Goal: Navigation & Orientation: Find specific page/section

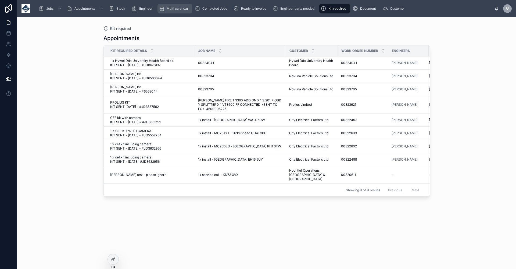
click at [174, 8] on span "Multi calendar" at bounding box center [178, 8] width 22 height 4
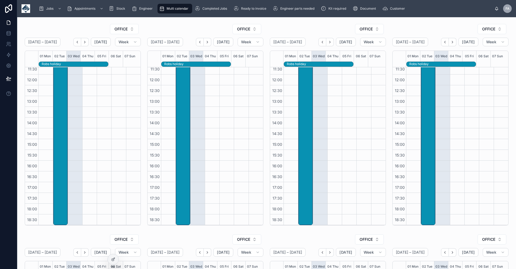
scroll to position [100, 0]
click at [131, 29] on button "OFFICE" at bounding box center [124, 29] width 29 height 10
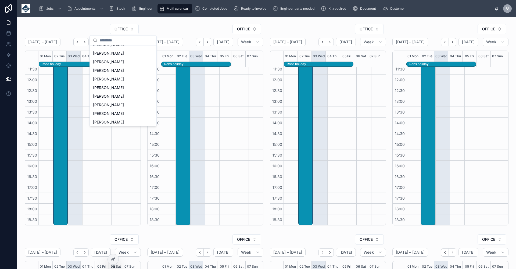
scroll to position [108, 0]
drag, startPoint x: 116, startPoint y: 88, endPoint x: 105, endPoint y: 85, distance: 11.0
click at [116, 88] on span "[PERSON_NAME]" at bounding box center [108, 89] width 31 height 5
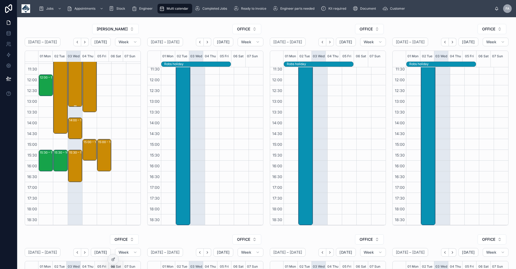
click at [73, 88] on div "10:00 – 13:30 Cementation Skanska Ltd - 00323615 - 3 X INSTALLS - 10am TIMED - …" at bounding box center [75, 69] width 13 height 74
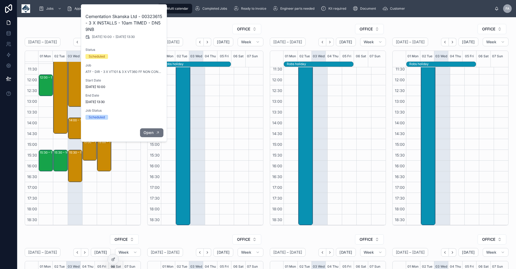
click at [146, 130] on span "Open" at bounding box center [149, 132] width 10 height 5
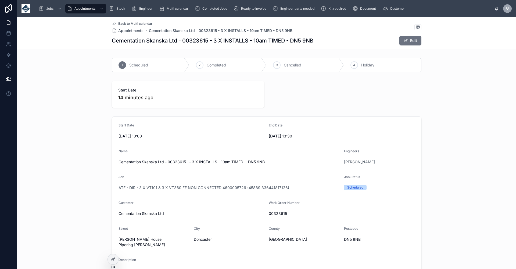
click at [128, 23] on span "Back to Multi calendar" at bounding box center [135, 24] width 34 height 4
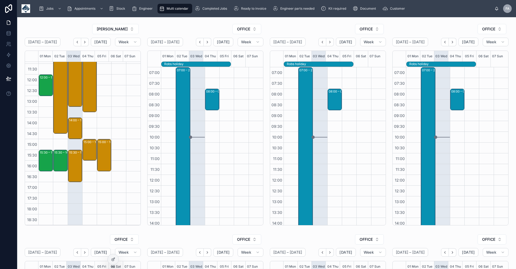
scroll to position [100, 0]
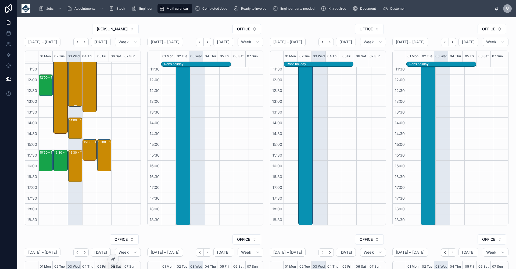
click at [74, 85] on div "10:00 – 13:30 Cementation Skanska Ltd - 00323615 - 3 X INSTALLS - 10am TIMED - …" at bounding box center [75, 69] width 13 height 74
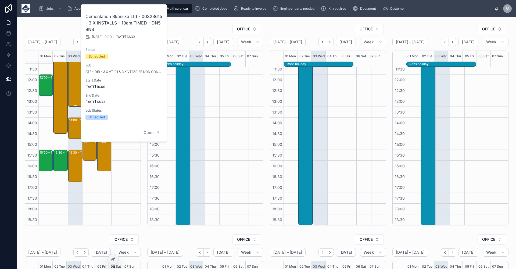
click at [74, 85] on div "10:00 – 13:30 Cementation Skanska Ltd - 00323615 - 3 X INSTALLS - 10am TIMED - …" at bounding box center [75, 69] width 13 height 74
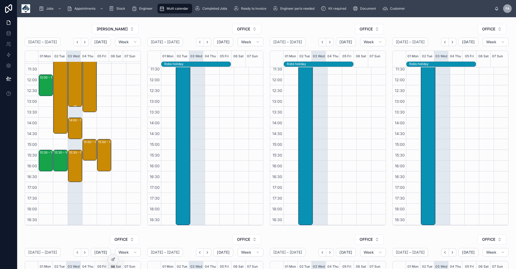
click at [74, 88] on div "10:00 – 13:30 Cementation Skanska Ltd - 00323615 - 3 X INSTALLS - 10am TIMED - …" at bounding box center [75, 69] width 13 height 74
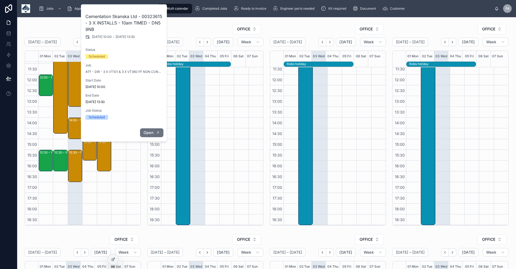
click at [152, 133] on span "Open" at bounding box center [149, 132] width 10 height 5
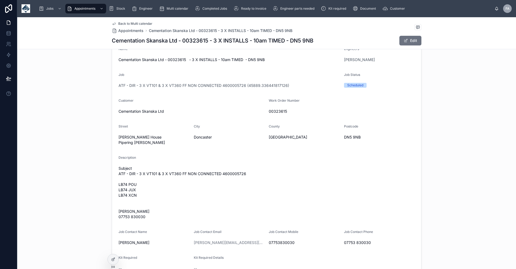
scroll to position [98, 0]
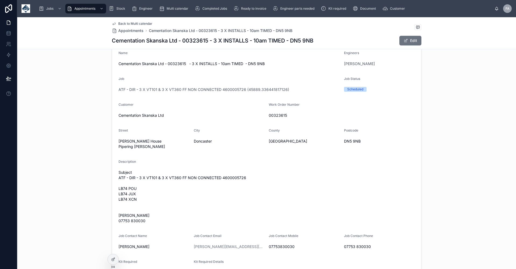
click at [122, 23] on span "Back to Multi calendar" at bounding box center [135, 24] width 34 height 4
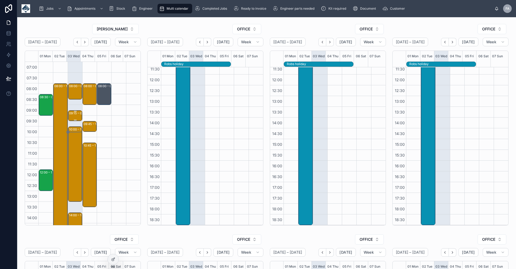
click at [73, 115] on div "09:15 – 09:45" at bounding box center [79, 112] width 21 height 5
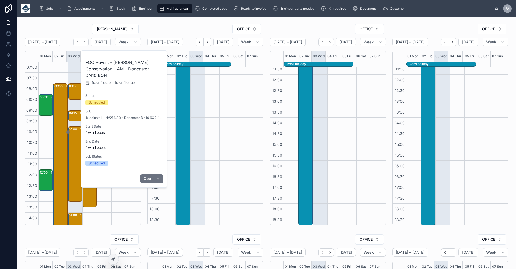
click at [148, 176] on span "Open" at bounding box center [149, 178] width 10 height 5
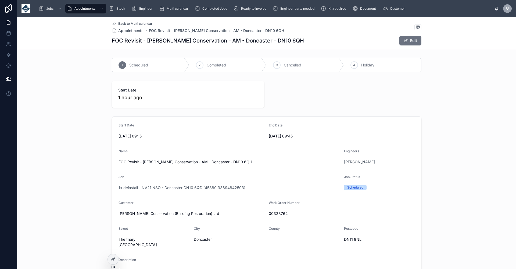
click at [128, 22] on span "Back to Multi calendar" at bounding box center [135, 24] width 34 height 4
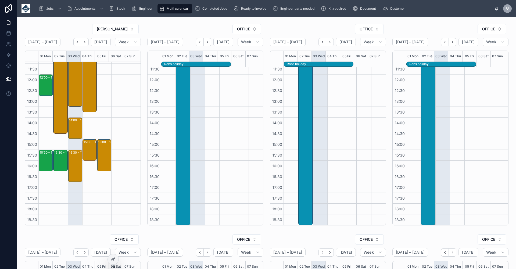
scroll to position [100, 0]
click at [90, 201] on div "08:00 – 09:00 CH4 Gas Utility & Maintenance Services Limited - 00322401 - TIMED…" at bounding box center [89, 96] width 15 height 258
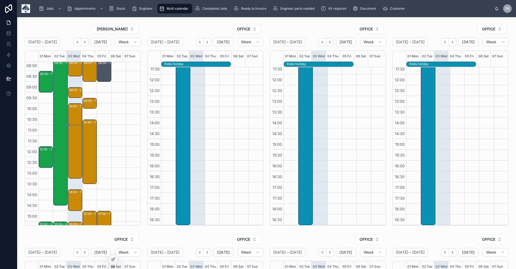
scroll to position [0, 0]
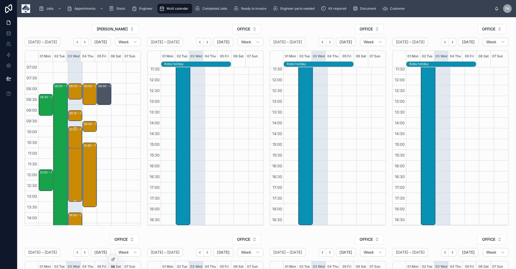
click at [71, 140] on div "10:00 – 13:30 Cementation Skanska Ltd - 00323615 - 3 X INSTALLS - 10am TIMED - …" at bounding box center [75, 164] width 13 height 74
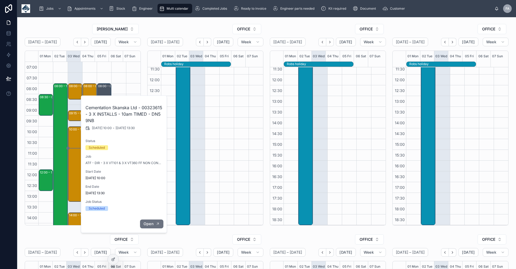
click at [148, 223] on span "Open" at bounding box center [149, 223] width 10 height 5
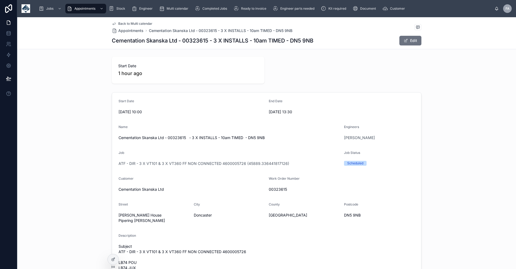
scroll to position [72, 0]
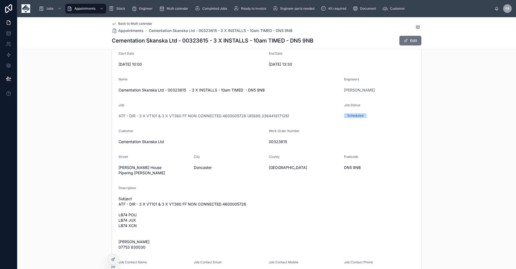
click at [127, 24] on span "Back to Multi calendar" at bounding box center [135, 24] width 34 height 4
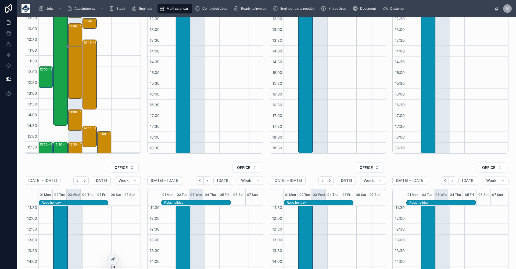
scroll to position [72, 0]
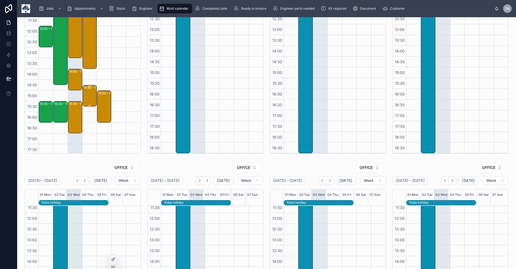
click at [84, 95] on div "14:45 – 15:45 Kridan Handling Ltd - 00323818 - 1x Repair- [GEOGRAPHIC_DATA] - Y…" at bounding box center [90, 95] width 13 height 20
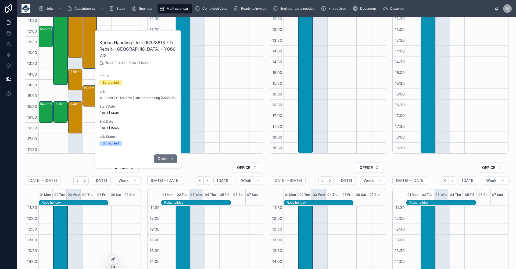
click at [163, 156] on span "Open" at bounding box center [163, 158] width 10 height 5
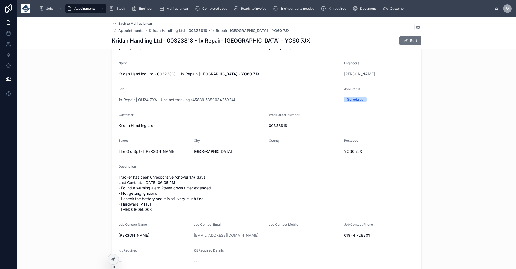
scroll to position [84, 0]
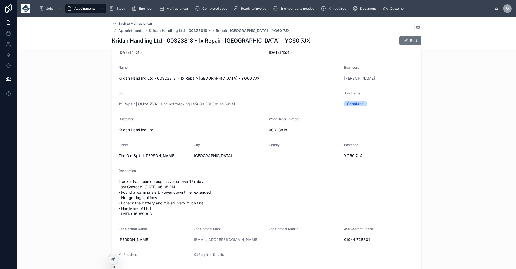
click at [133, 24] on span "Back to Multi calendar" at bounding box center [135, 24] width 34 height 4
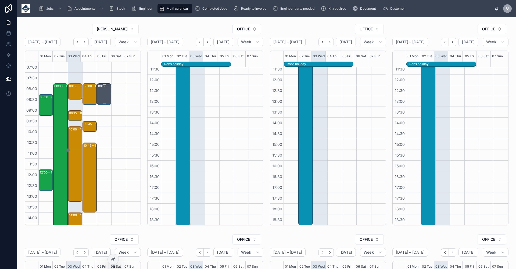
click at [101, 95] on div "08:00 – 09:00 [PERSON_NAME]" at bounding box center [104, 94] width 13 height 20
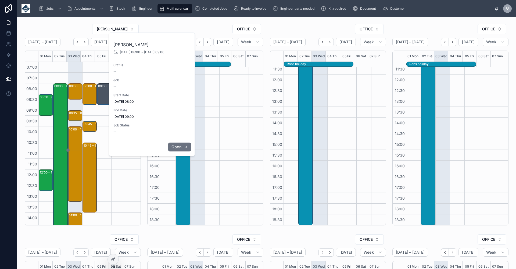
click at [175, 146] on span "Open" at bounding box center [176, 146] width 10 height 5
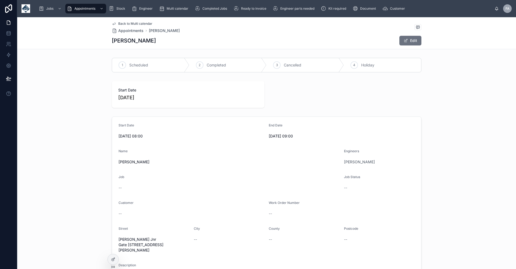
click at [134, 22] on span "Back to Multi calendar" at bounding box center [135, 24] width 34 height 4
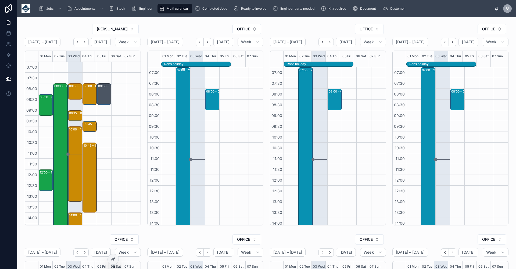
scroll to position [100, 0]
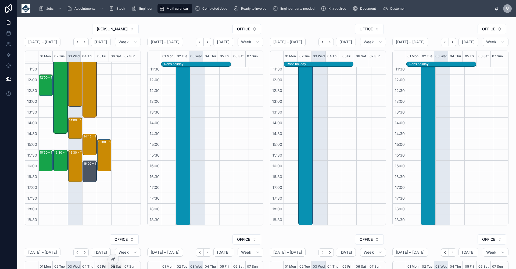
click at [119, 188] on div at bounding box center [118, 96] width 15 height 258
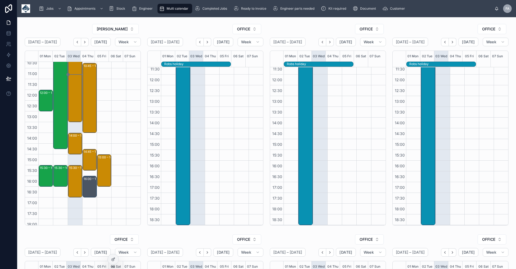
scroll to position [0, 0]
